Goal: Information Seeking & Learning: Learn about a topic

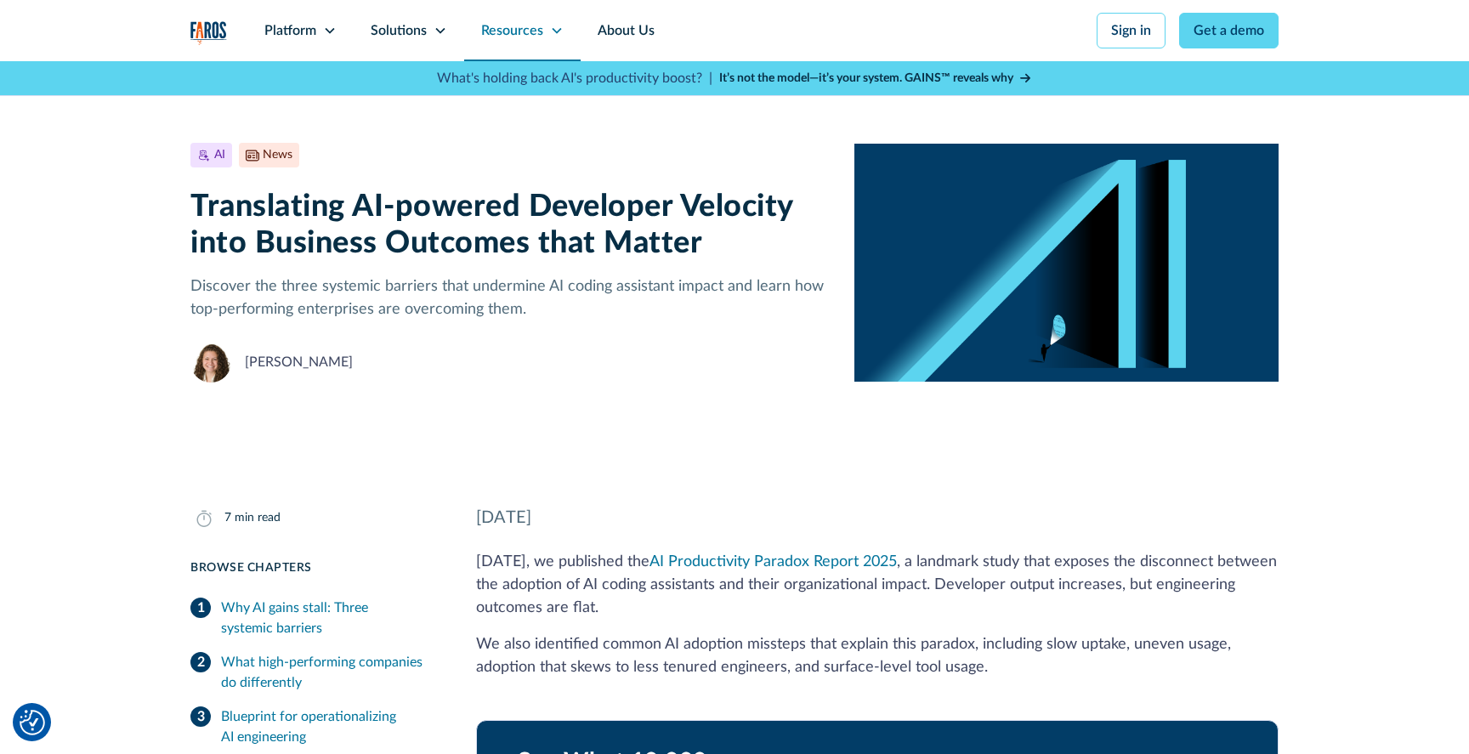
click at [513, 40] on div "Resources" at bounding box center [512, 30] width 62 height 20
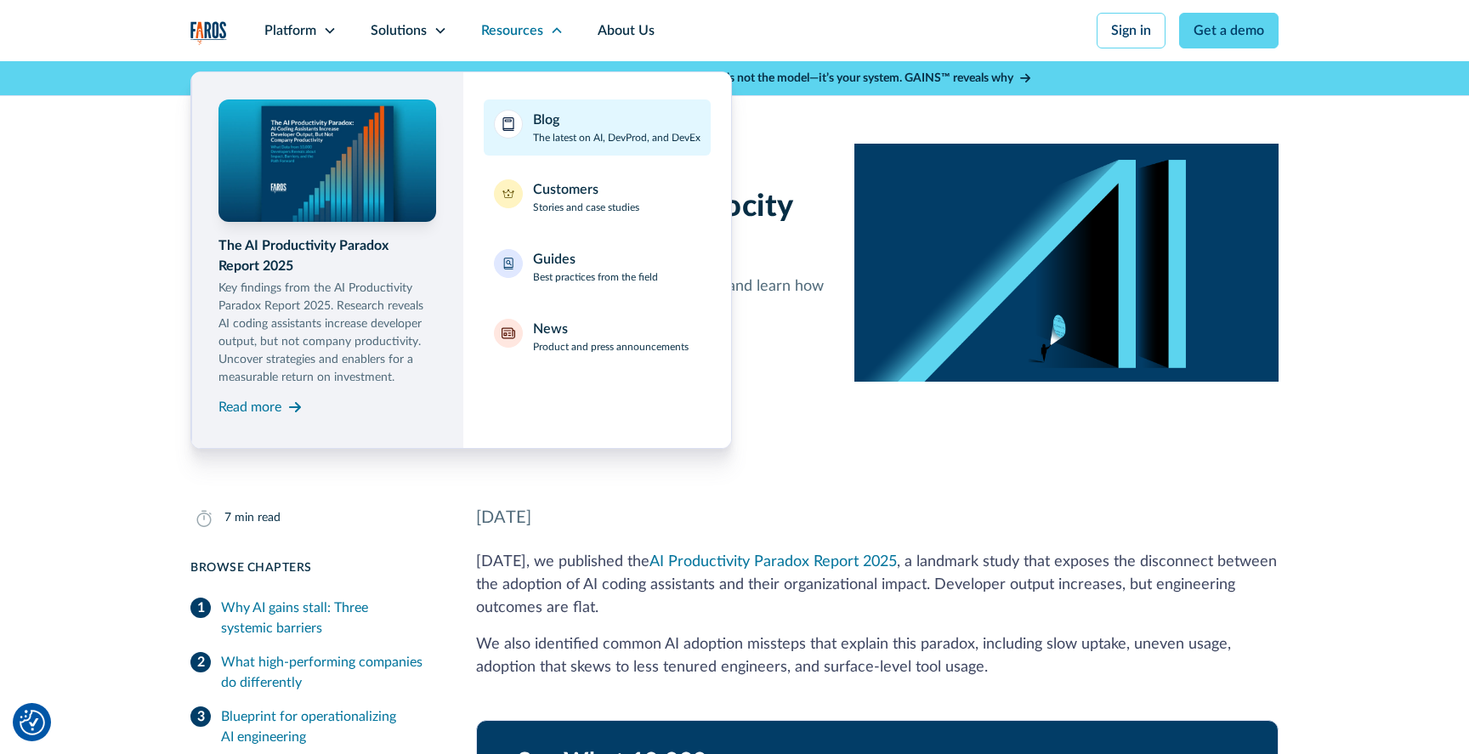
click at [554, 131] on p "The latest on AI, DevProd, and DevEx" at bounding box center [616, 137] width 167 height 15
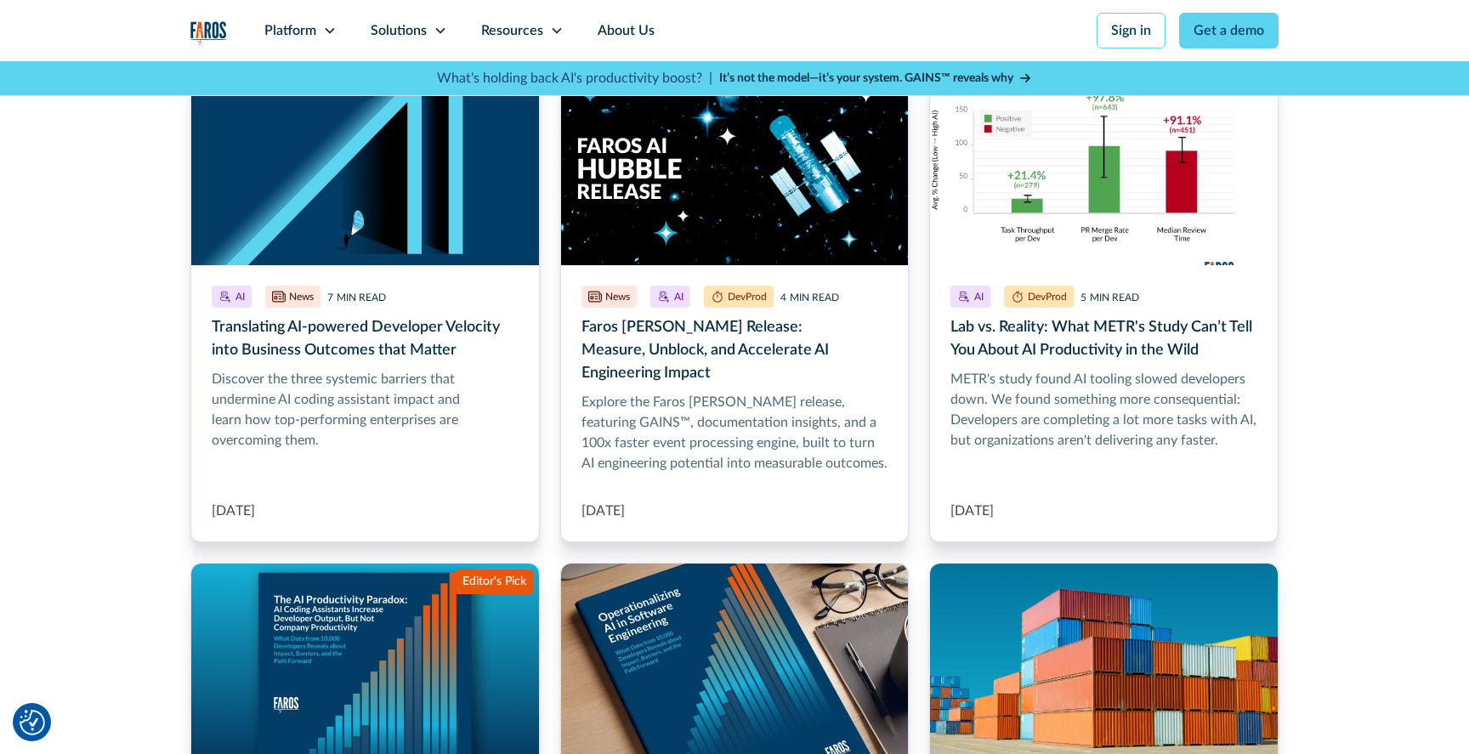
scroll to position [838, 0]
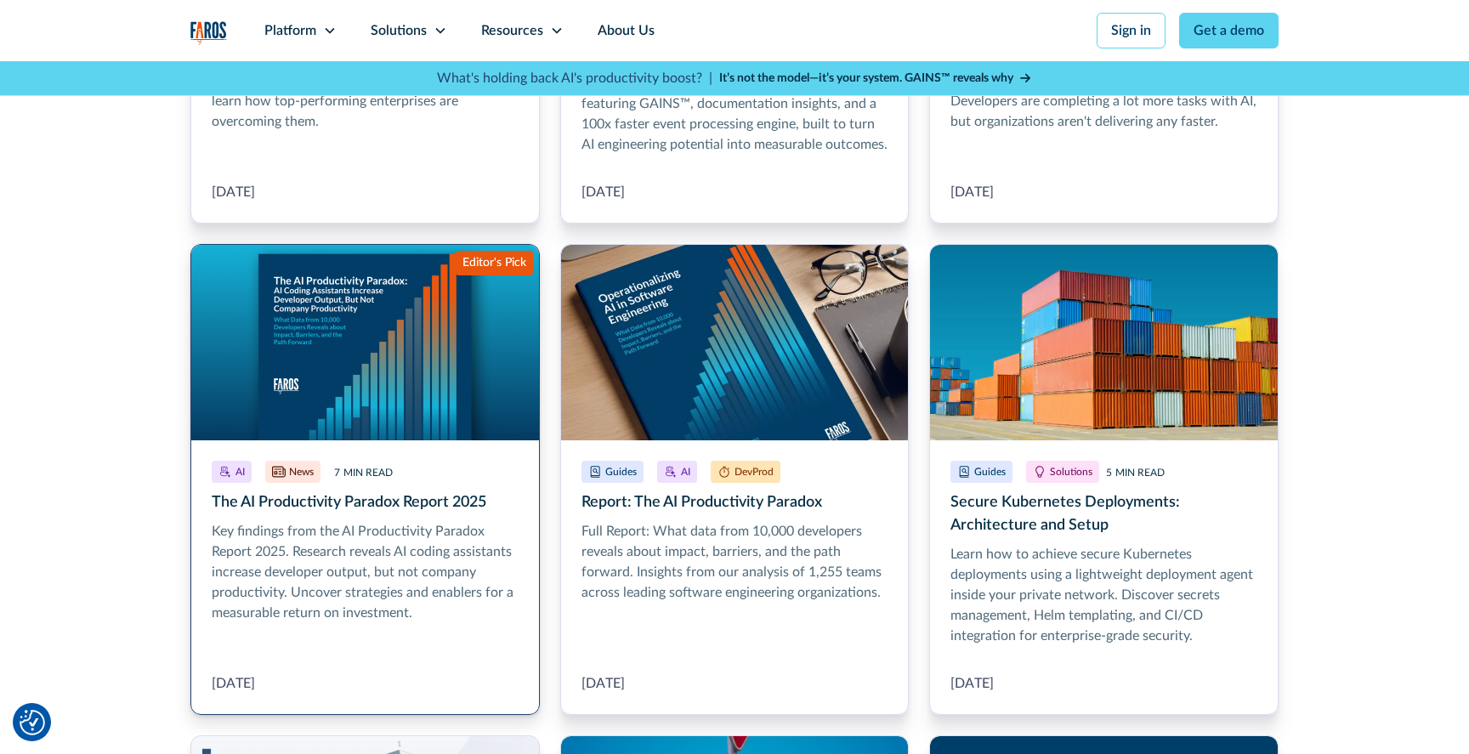
click at [368, 405] on link "The AI Productivity Paradox Report 2025" at bounding box center [364, 479] width 349 height 471
